Goal: Task Accomplishment & Management: Use online tool/utility

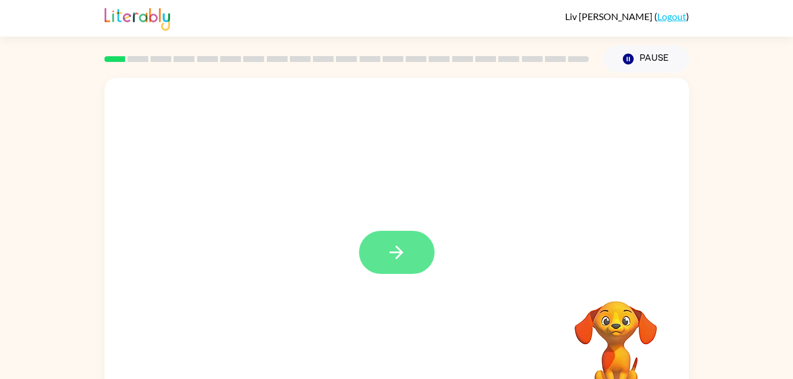
click at [402, 272] on button "button" at bounding box center [397, 252] width 76 height 43
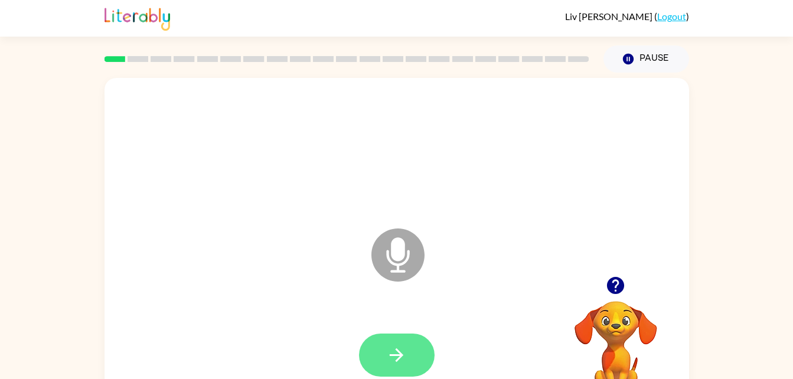
click at [405, 342] on button "button" at bounding box center [397, 354] width 76 height 43
click at [388, 355] on icon "button" at bounding box center [396, 355] width 21 height 21
click at [410, 344] on button "button" at bounding box center [397, 354] width 76 height 43
click at [388, 361] on icon "button" at bounding box center [396, 355] width 21 height 21
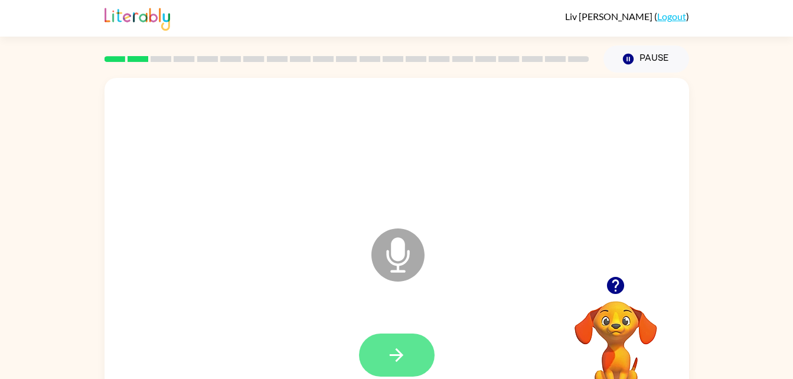
click at [410, 361] on button "button" at bounding box center [397, 354] width 76 height 43
click at [375, 356] on button "button" at bounding box center [397, 354] width 76 height 43
click at [379, 335] on button "button" at bounding box center [397, 354] width 76 height 43
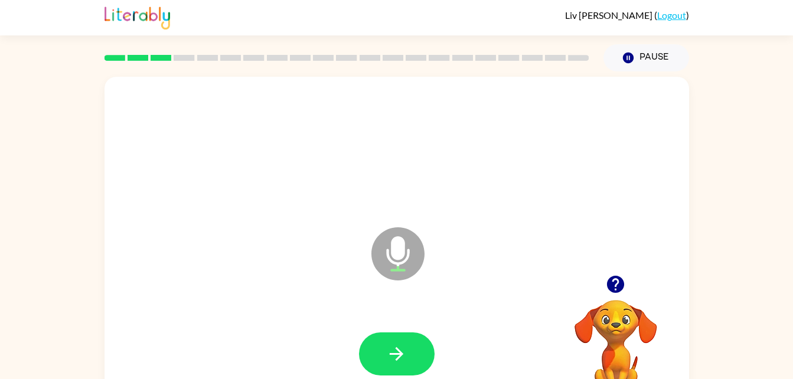
scroll to position [2, 0]
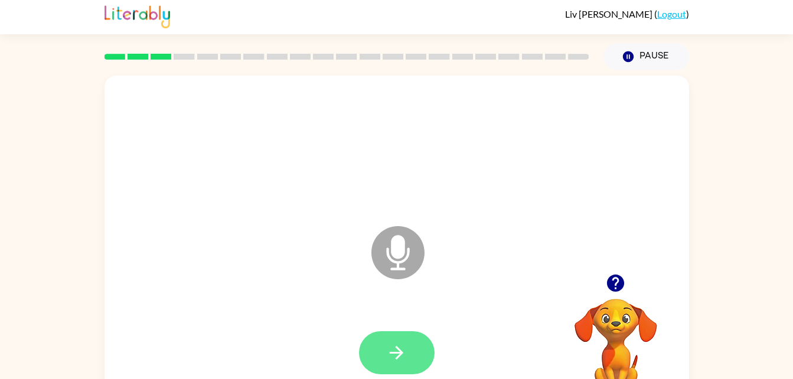
click at [383, 345] on button "button" at bounding box center [397, 352] width 76 height 43
click at [405, 339] on button "button" at bounding box center [397, 352] width 76 height 43
click at [390, 348] on icon "button" at bounding box center [396, 352] width 21 height 21
click at [365, 349] on button "button" at bounding box center [397, 352] width 76 height 43
click at [396, 346] on icon "button" at bounding box center [396, 352] width 21 height 21
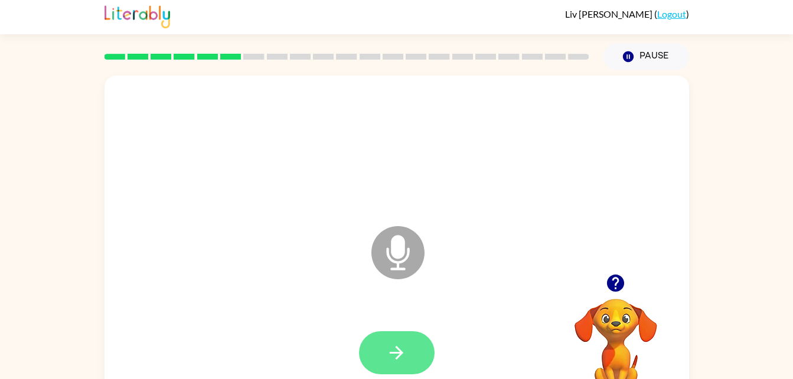
click at [401, 345] on icon "button" at bounding box center [396, 352] width 21 height 21
click at [411, 350] on button "button" at bounding box center [397, 352] width 76 height 43
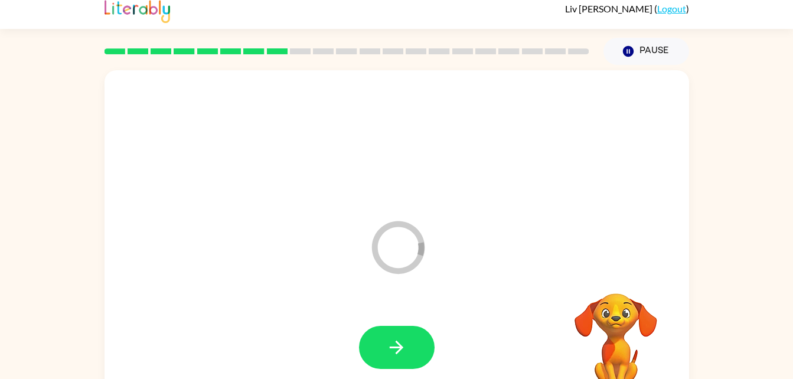
scroll to position [11, 0]
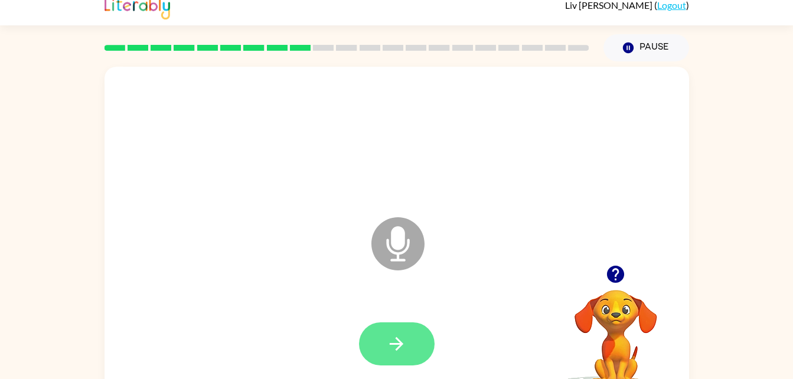
click at [405, 357] on button "button" at bounding box center [397, 343] width 76 height 43
click at [408, 351] on button "button" at bounding box center [397, 343] width 76 height 43
click at [612, 281] on icon "button" at bounding box center [615, 274] width 17 height 17
click at [425, 338] on button "button" at bounding box center [397, 343] width 76 height 43
click at [385, 336] on button "button" at bounding box center [397, 343] width 76 height 43
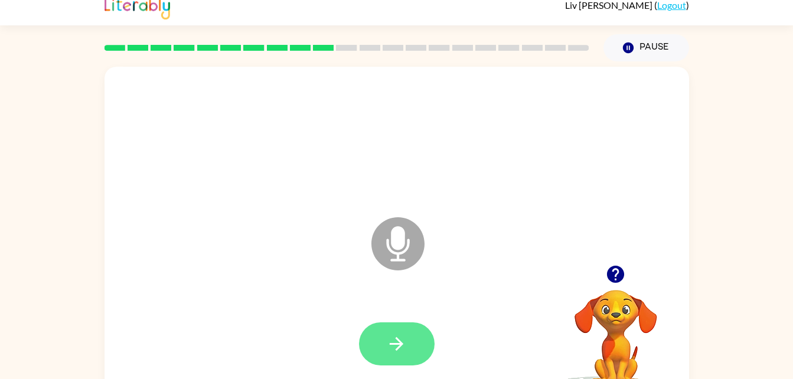
click at [387, 330] on button "button" at bounding box center [397, 343] width 76 height 43
click at [385, 343] on button "button" at bounding box center [397, 343] width 76 height 43
click at [407, 362] on button "button" at bounding box center [397, 343] width 76 height 43
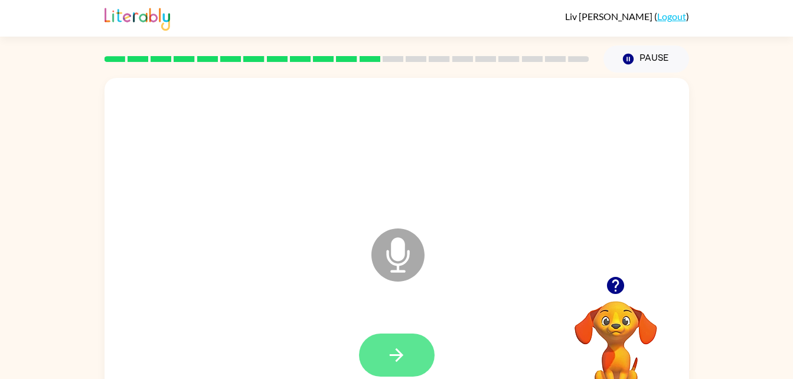
click at [401, 343] on button "button" at bounding box center [397, 354] width 76 height 43
click at [419, 359] on button "button" at bounding box center [397, 354] width 76 height 43
click at [398, 338] on button "button" at bounding box center [397, 354] width 76 height 43
click at [443, 346] on div at bounding box center [396, 355] width 561 height 97
click at [407, 341] on button "button" at bounding box center [397, 354] width 76 height 43
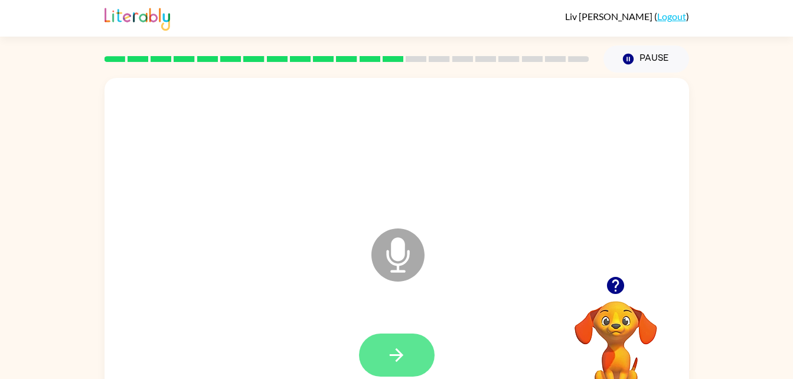
click at [411, 364] on button "button" at bounding box center [397, 354] width 76 height 43
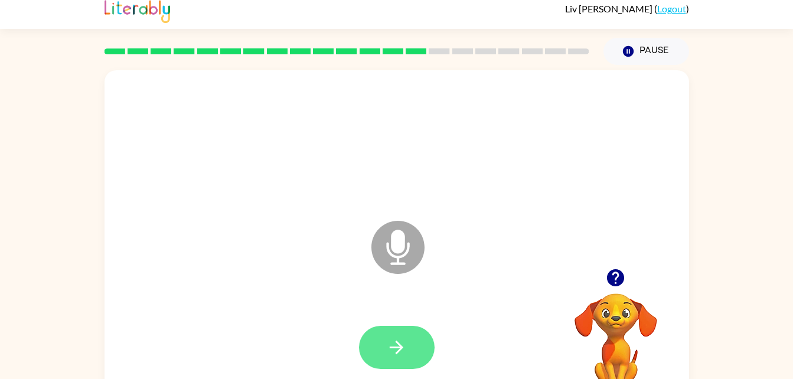
click at [401, 361] on button "button" at bounding box center [397, 347] width 76 height 43
click at [346, 371] on div at bounding box center [396, 347] width 561 height 97
click at [395, 346] on icon "button" at bounding box center [396, 347] width 21 height 21
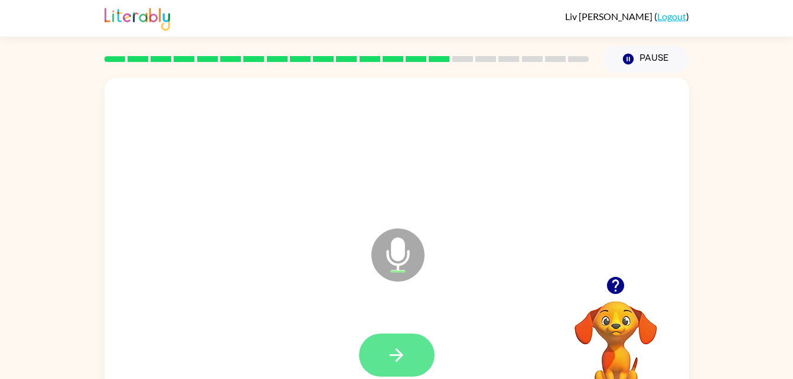
click at [404, 359] on icon "button" at bounding box center [396, 355] width 21 height 21
click at [388, 353] on icon "button" at bounding box center [396, 355] width 21 height 21
click at [404, 358] on icon "button" at bounding box center [396, 355] width 21 height 21
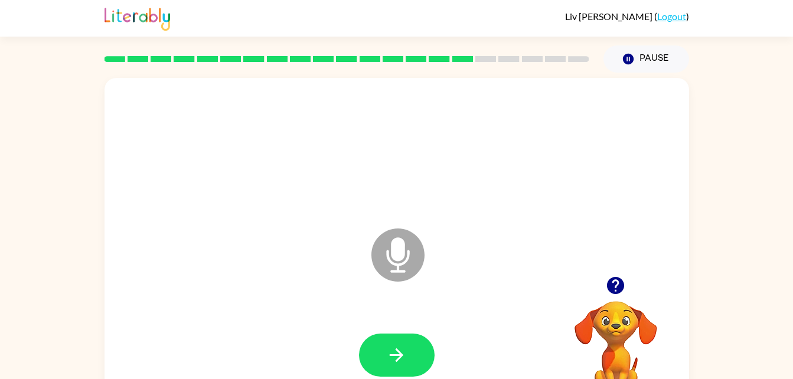
scroll to position [2, 0]
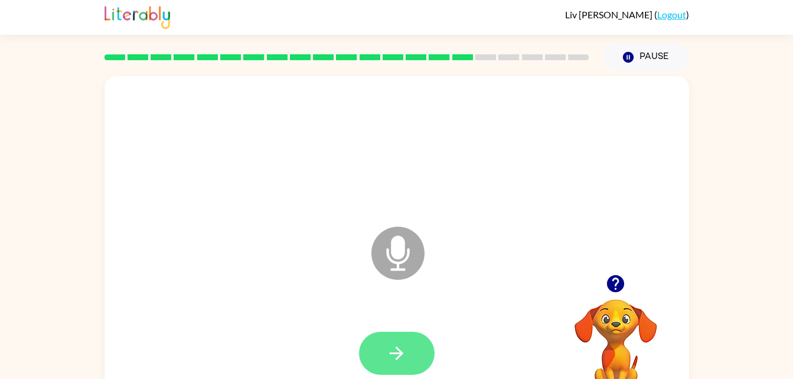
click at [423, 356] on button "button" at bounding box center [397, 353] width 76 height 43
click at [381, 338] on button "button" at bounding box center [397, 353] width 76 height 43
click at [405, 359] on icon "button" at bounding box center [396, 353] width 21 height 21
click at [415, 340] on button "button" at bounding box center [397, 353] width 76 height 43
click at [403, 353] on icon "button" at bounding box center [396, 353] width 21 height 21
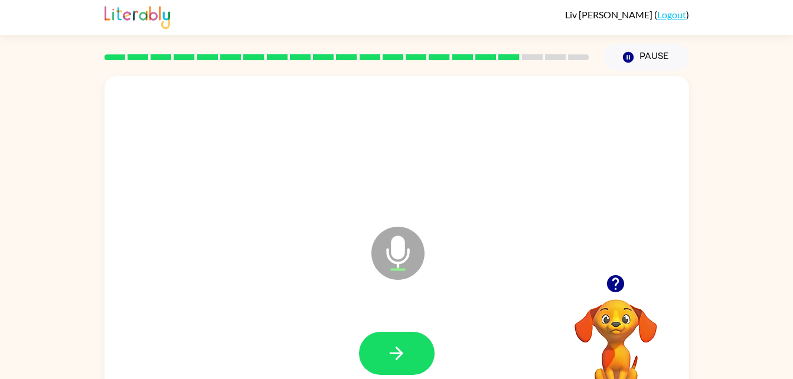
click at [611, 300] on video "Your browser must support playing .mp4 files to use Literably. Please try using…" at bounding box center [615, 340] width 118 height 118
click at [602, 281] on button "button" at bounding box center [615, 283] width 30 height 30
click at [404, 366] on button "button" at bounding box center [397, 353] width 76 height 43
click at [394, 344] on icon "button" at bounding box center [396, 353] width 21 height 21
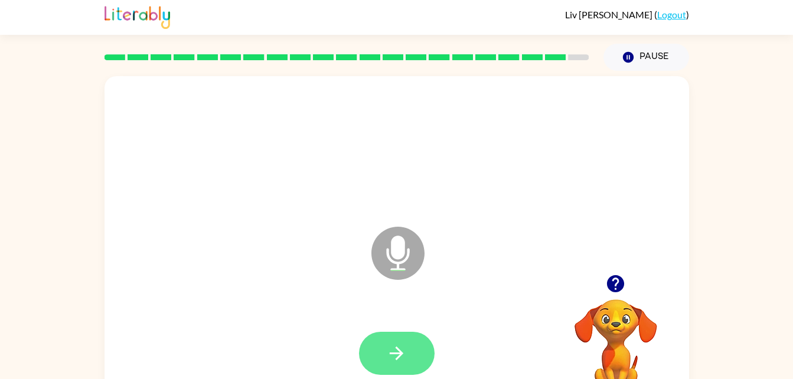
click at [426, 349] on button "button" at bounding box center [397, 353] width 76 height 43
click at [613, 292] on icon "button" at bounding box center [615, 283] width 17 height 17
click at [398, 339] on button "button" at bounding box center [397, 353] width 76 height 43
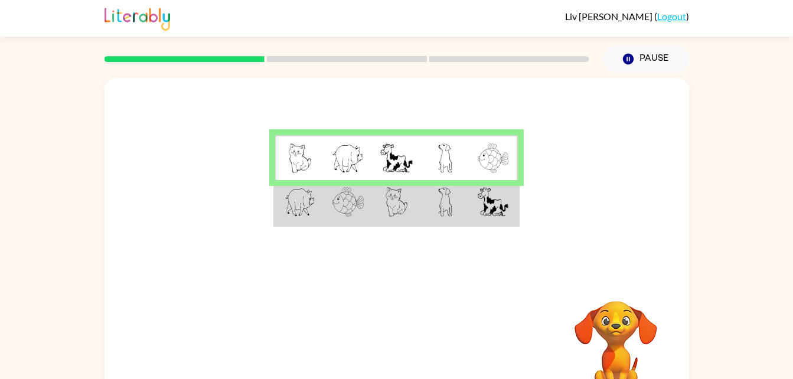
click at [445, 193] on img at bounding box center [445, 202] width 14 height 30
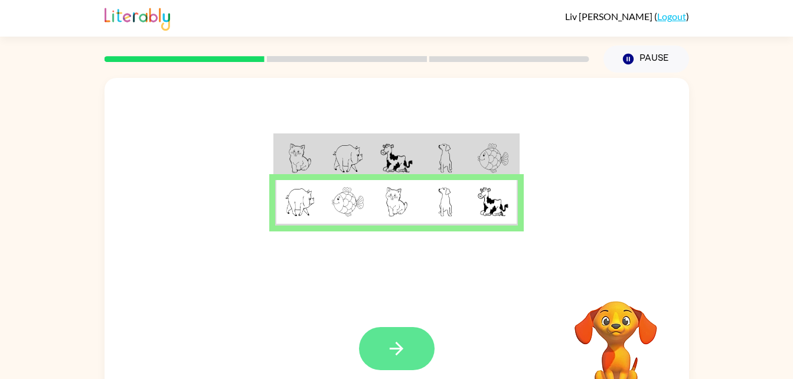
click at [379, 361] on button "button" at bounding box center [397, 348] width 76 height 43
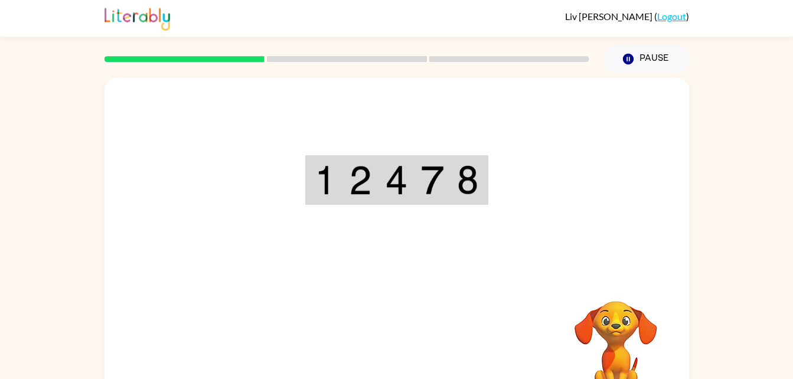
click at [378, 362] on div "Your browser must support playing .mp4 files to use Literably. Please try using…" at bounding box center [396, 246] width 584 height 337
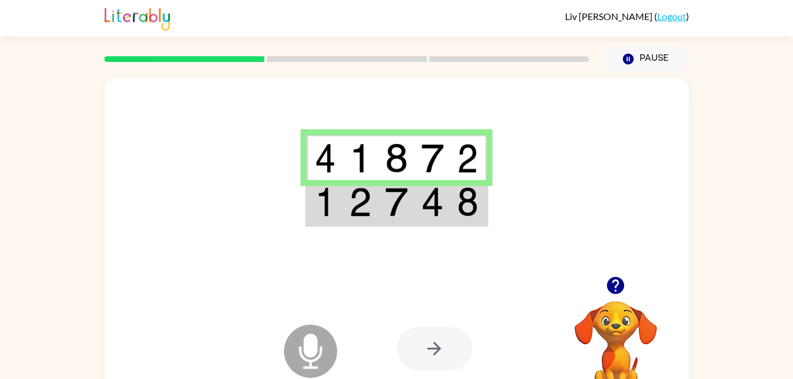
click at [451, 339] on div at bounding box center [435, 348] width 76 height 43
click at [420, 222] on td at bounding box center [432, 202] width 36 height 45
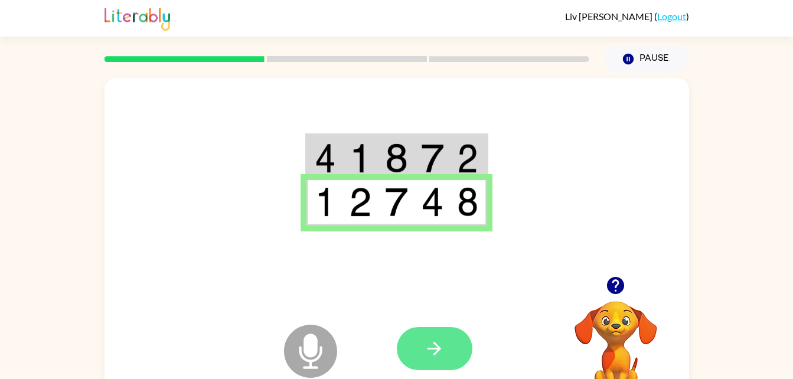
click at [439, 331] on button "button" at bounding box center [435, 348] width 76 height 43
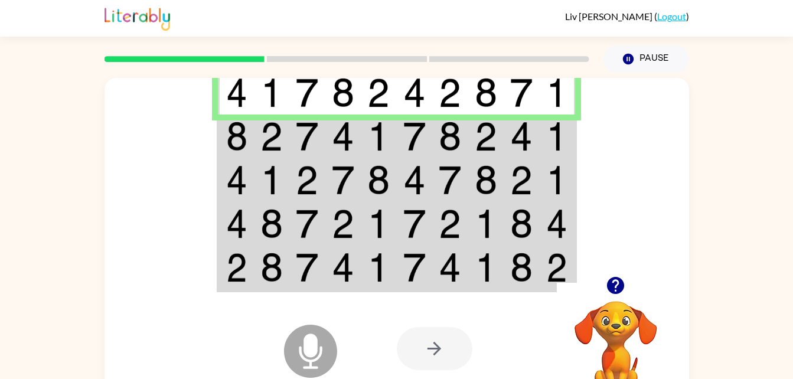
click at [305, 145] on img at bounding box center [307, 137] width 22 height 30
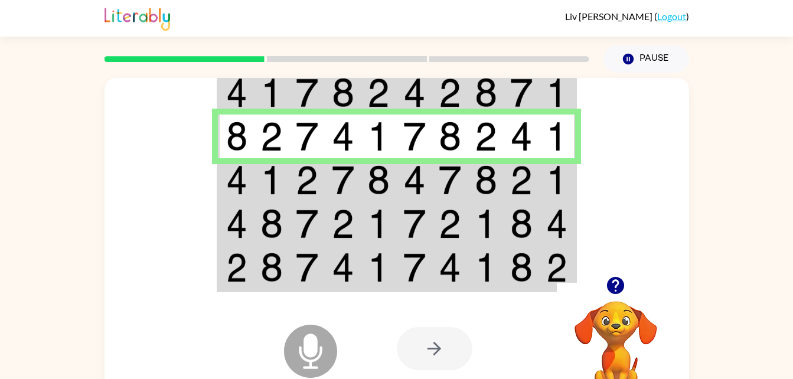
click at [261, 179] on img at bounding box center [271, 180] width 22 height 30
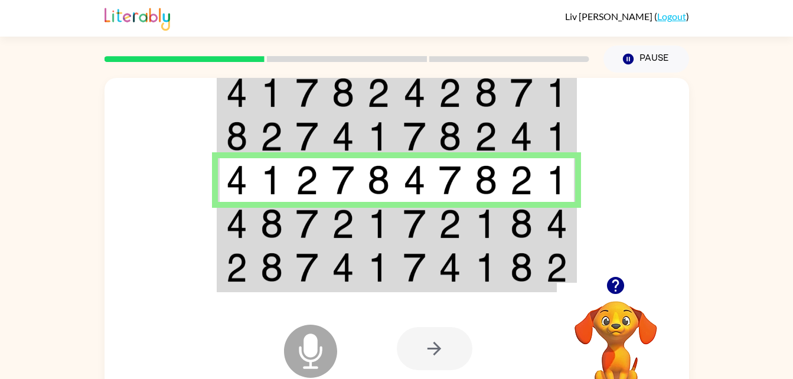
click at [247, 225] on img at bounding box center [236, 224] width 21 height 30
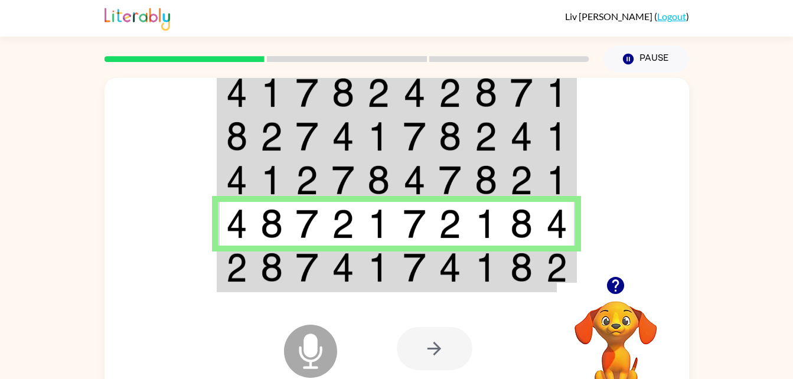
click at [508, 281] on td at bounding box center [521, 267] width 36 height 45
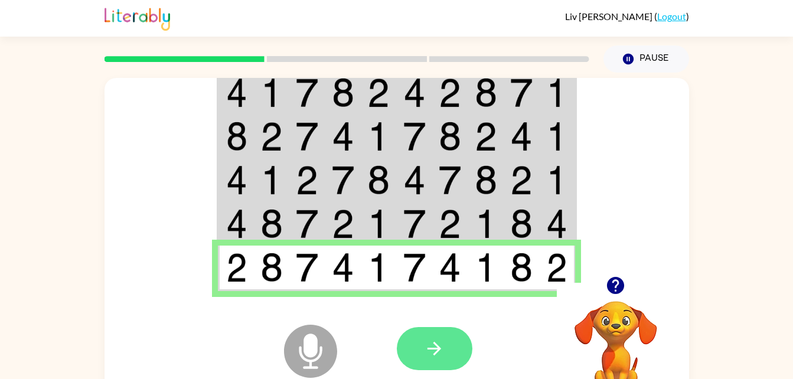
click at [434, 337] on button "button" at bounding box center [435, 348] width 76 height 43
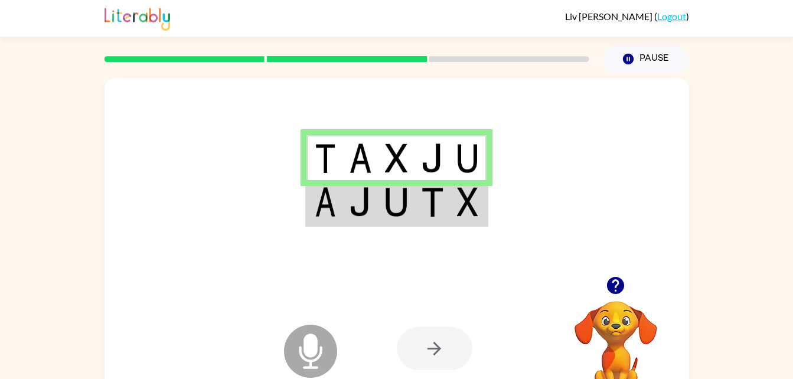
click at [609, 296] on button "button" at bounding box center [615, 285] width 30 height 30
click at [423, 213] on img at bounding box center [432, 202] width 22 height 30
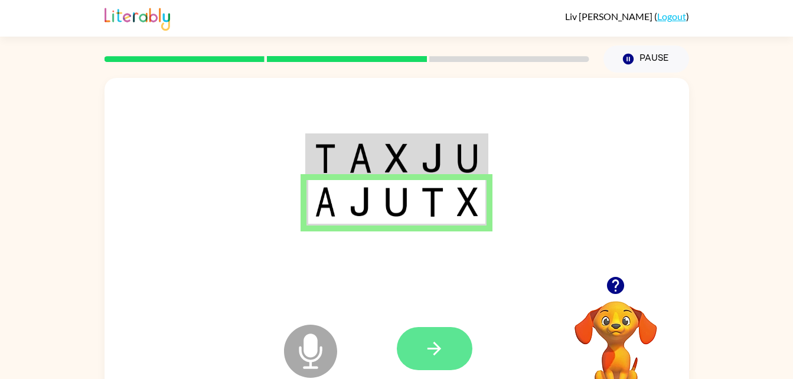
click at [431, 361] on button "button" at bounding box center [435, 348] width 76 height 43
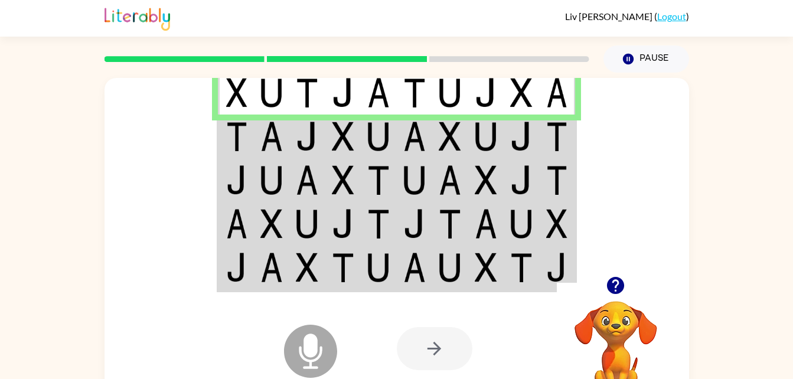
click at [543, 132] on td at bounding box center [557, 136] width 36 height 44
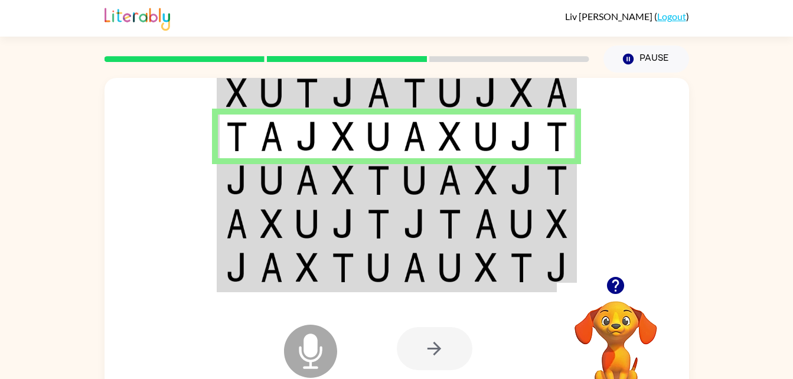
click at [553, 180] on img at bounding box center [556, 180] width 21 height 30
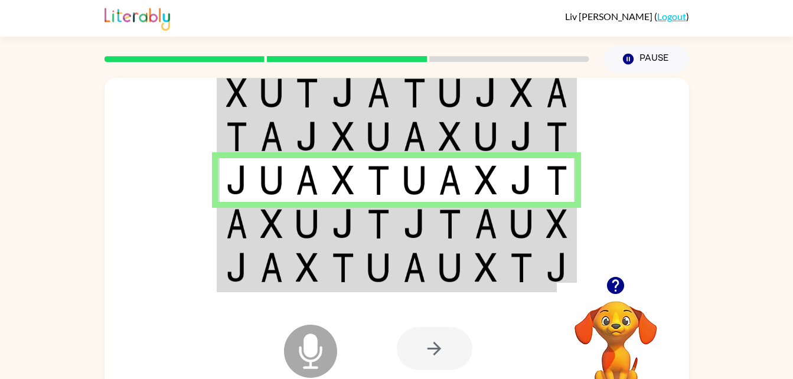
click at [356, 227] on td at bounding box center [343, 224] width 36 height 44
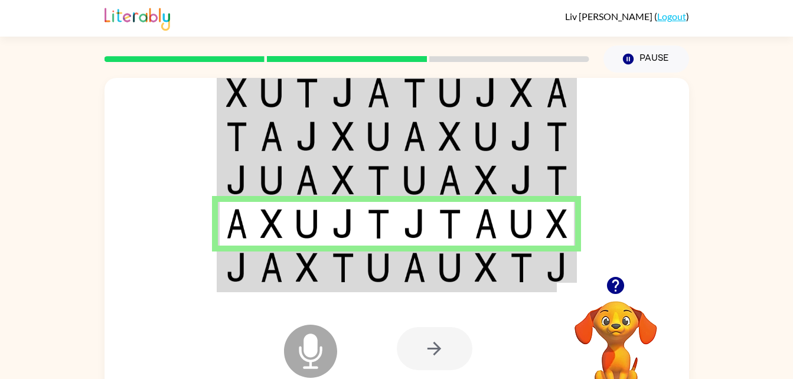
click at [258, 274] on td at bounding box center [272, 267] width 36 height 45
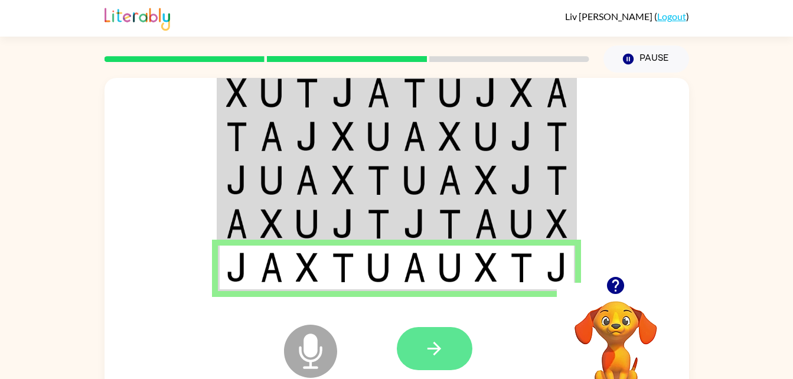
click at [430, 346] on icon "button" at bounding box center [434, 348] width 21 height 21
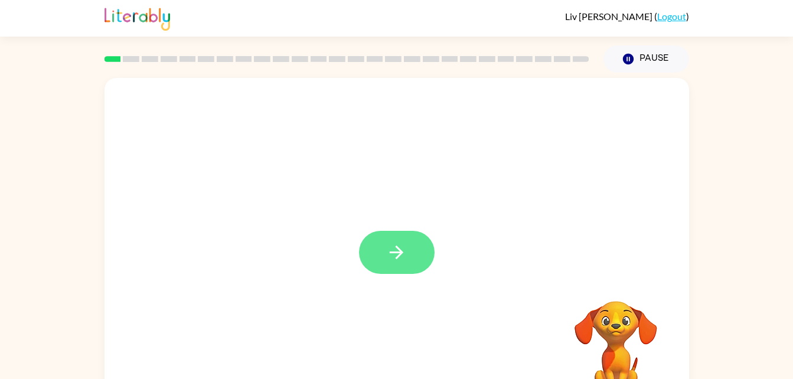
click at [408, 233] on button "button" at bounding box center [397, 252] width 76 height 43
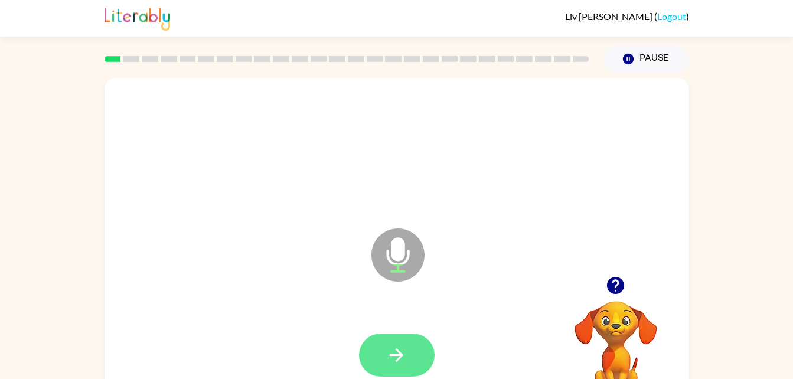
click at [381, 366] on button "button" at bounding box center [397, 354] width 76 height 43
click at [415, 361] on button "button" at bounding box center [397, 354] width 76 height 43
click at [408, 358] on button "button" at bounding box center [397, 354] width 76 height 43
click at [391, 353] on icon "button" at bounding box center [396, 355] width 21 height 21
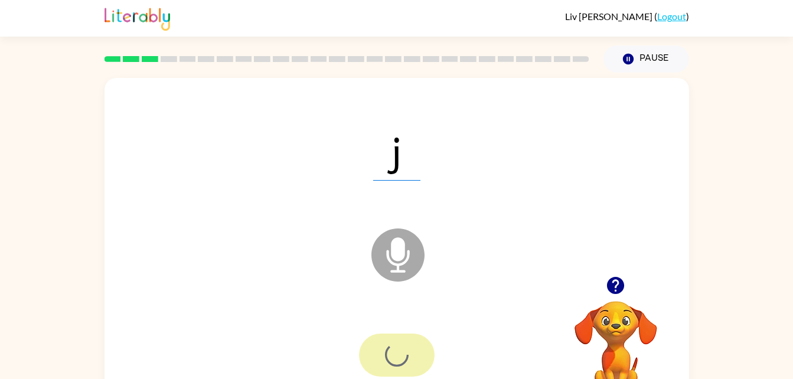
click at [389, 352] on div at bounding box center [397, 354] width 76 height 43
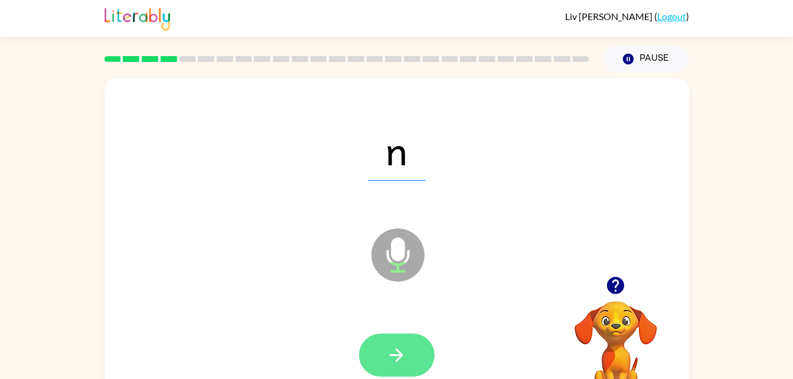
click at [424, 363] on button "button" at bounding box center [397, 354] width 76 height 43
click at [397, 335] on button "button" at bounding box center [397, 354] width 76 height 43
click at [392, 354] on icon "button" at bounding box center [396, 355] width 14 height 14
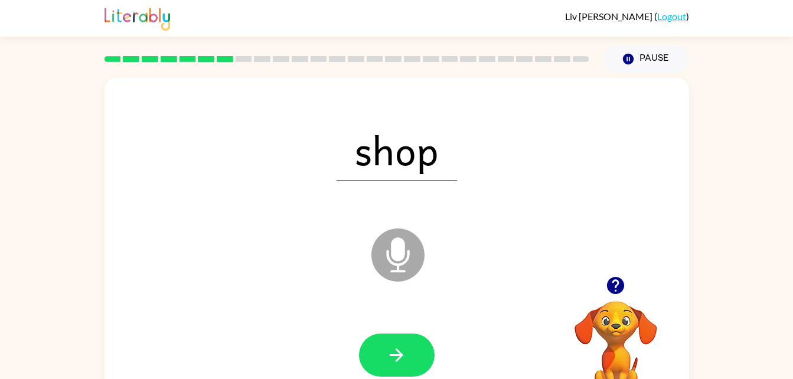
click at [381, 323] on div at bounding box center [396, 355] width 561 height 97
click at [382, 349] on button "button" at bounding box center [397, 354] width 76 height 43
click at [369, 358] on div at bounding box center [397, 354] width 76 height 43
click at [355, 369] on div at bounding box center [396, 355] width 561 height 97
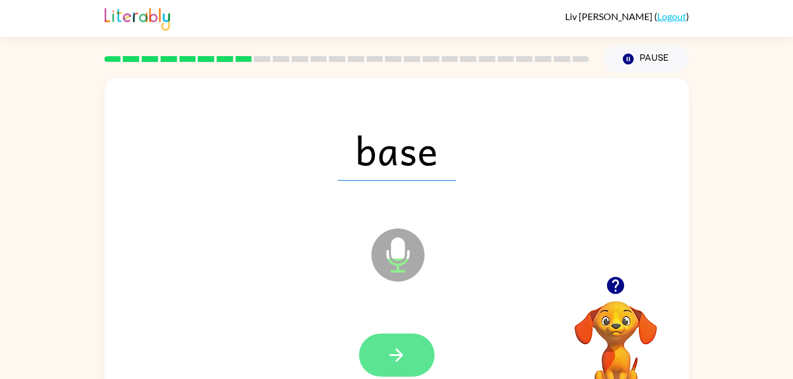
click at [388, 351] on icon "button" at bounding box center [396, 355] width 21 height 21
click at [401, 345] on icon "button" at bounding box center [396, 355] width 21 height 21
click at [418, 359] on button "button" at bounding box center [397, 354] width 76 height 43
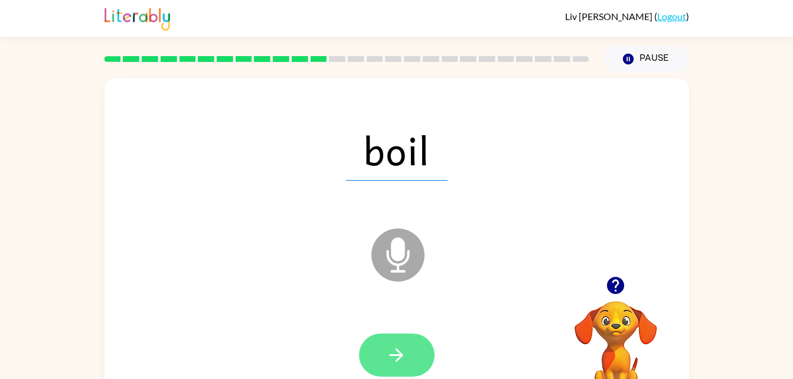
click at [392, 336] on button "button" at bounding box center [397, 354] width 76 height 43
click at [398, 332] on div at bounding box center [396, 355] width 561 height 97
click at [417, 351] on button "button" at bounding box center [397, 354] width 76 height 43
click at [421, 358] on button "button" at bounding box center [397, 354] width 76 height 43
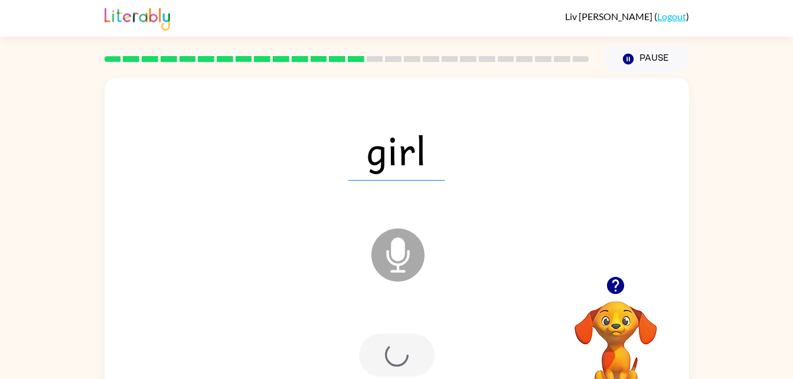
click at [379, 358] on div at bounding box center [397, 354] width 76 height 43
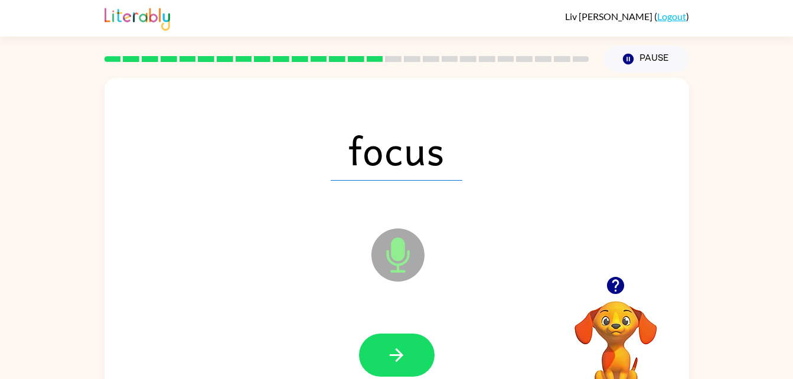
click at [594, 150] on div "focus" at bounding box center [396, 149] width 561 height 97
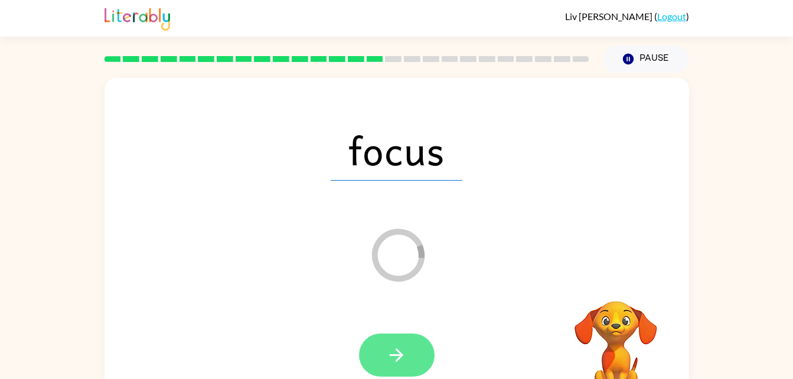
click at [417, 371] on button "button" at bounding box center [397, 354] width 76 height 43
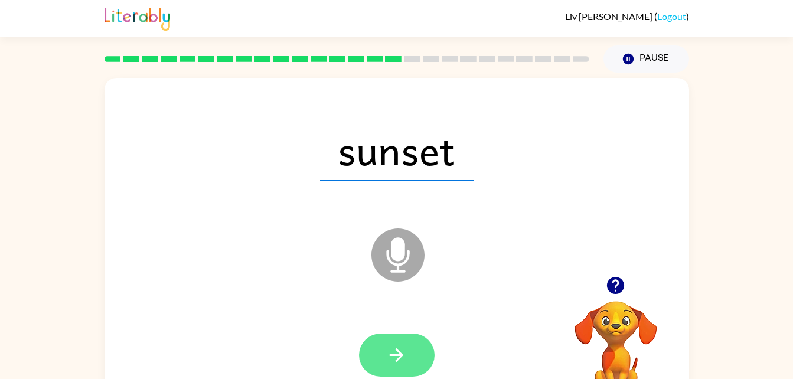
click at [395, 354] on icon "button" at bounding box center [396, 355] width 14 height 14
click at [407, 361] on div at bounding box center [397, 354] width 76 height 43
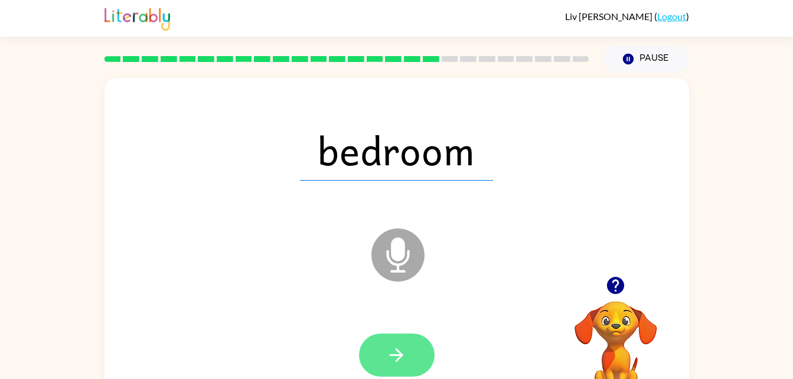
click at [406, 346] on icon "button" at bounding box center [396, 355] width 21 height 21
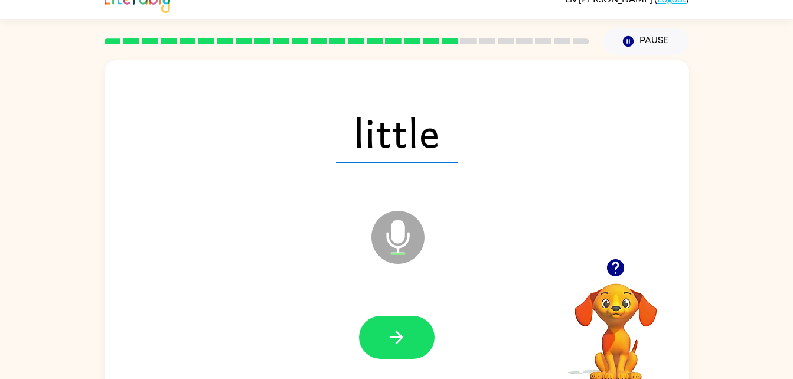
scroll to position [21, 0]
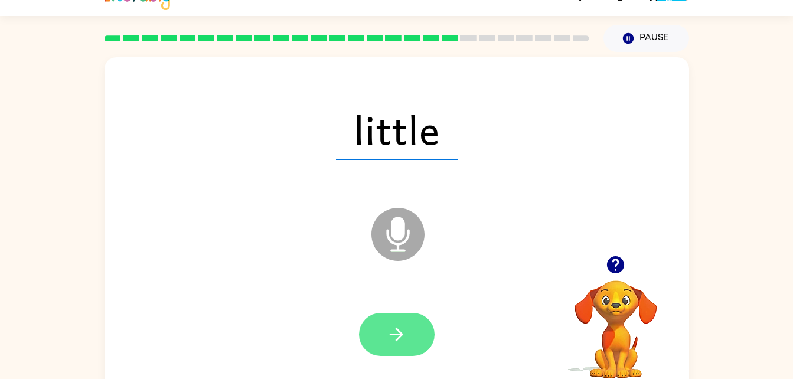
click at [404, 350] on button "button" at bounding box center [397, 334] width 76 height 43
click at [397, 335] on div at bounding box center [397, 334] width 76 height 43
click at [412, 336] on button "button" at bounding box center [397, 334] width 76 height 43
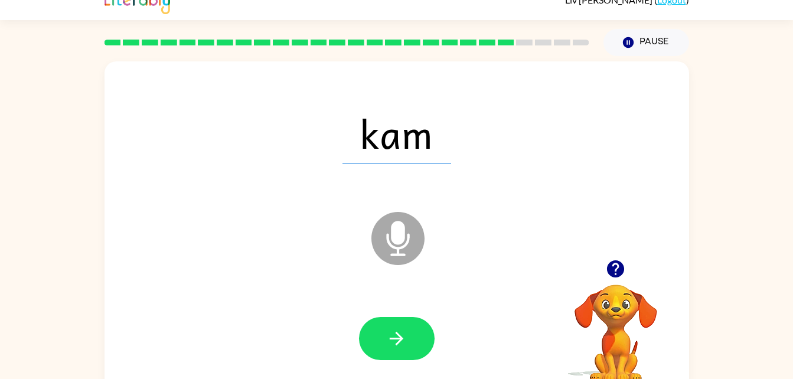
scroll to position [12, 0]
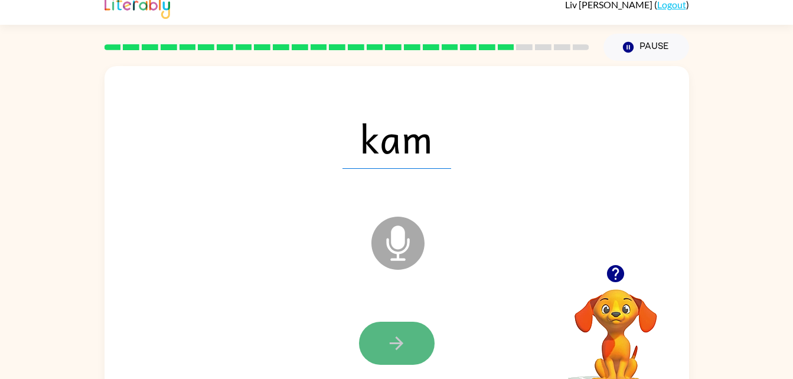
click at [397, 347] on icon "button" at bounding box center [396, 343] width 14 height 14
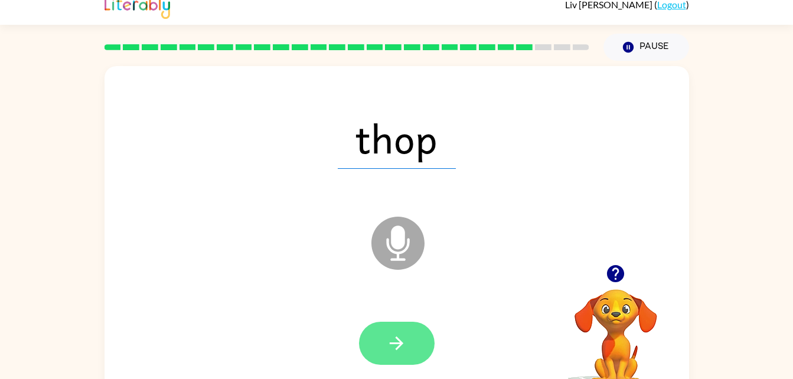
click at [407, 349] on button "button" at bounding box center [397, 343] width 76 height 43
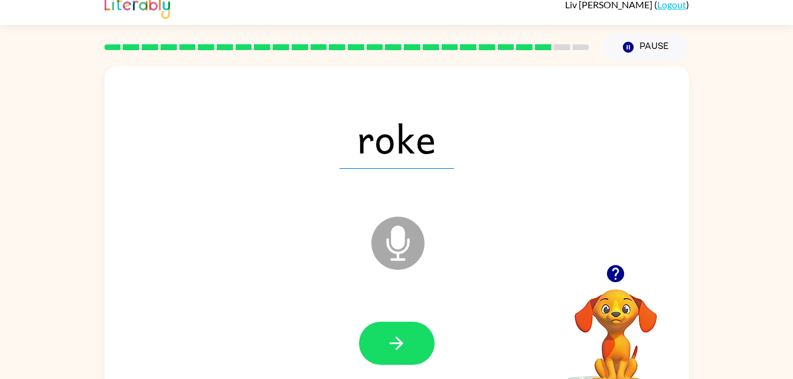
click at [385, 315] on div at bounding box center [396, 343] width 561 height 97
click at [379, 329] on button "button" at bounding box center [397, 343] width 76 height 43
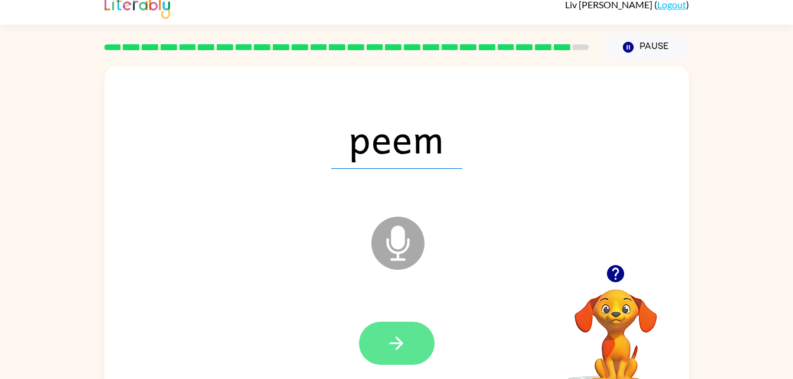
click at [401, 328] on button "button" at bounding box center [397, 343] width 76 height 43
